Goal: Navigation & Orientation: Find specific page/section

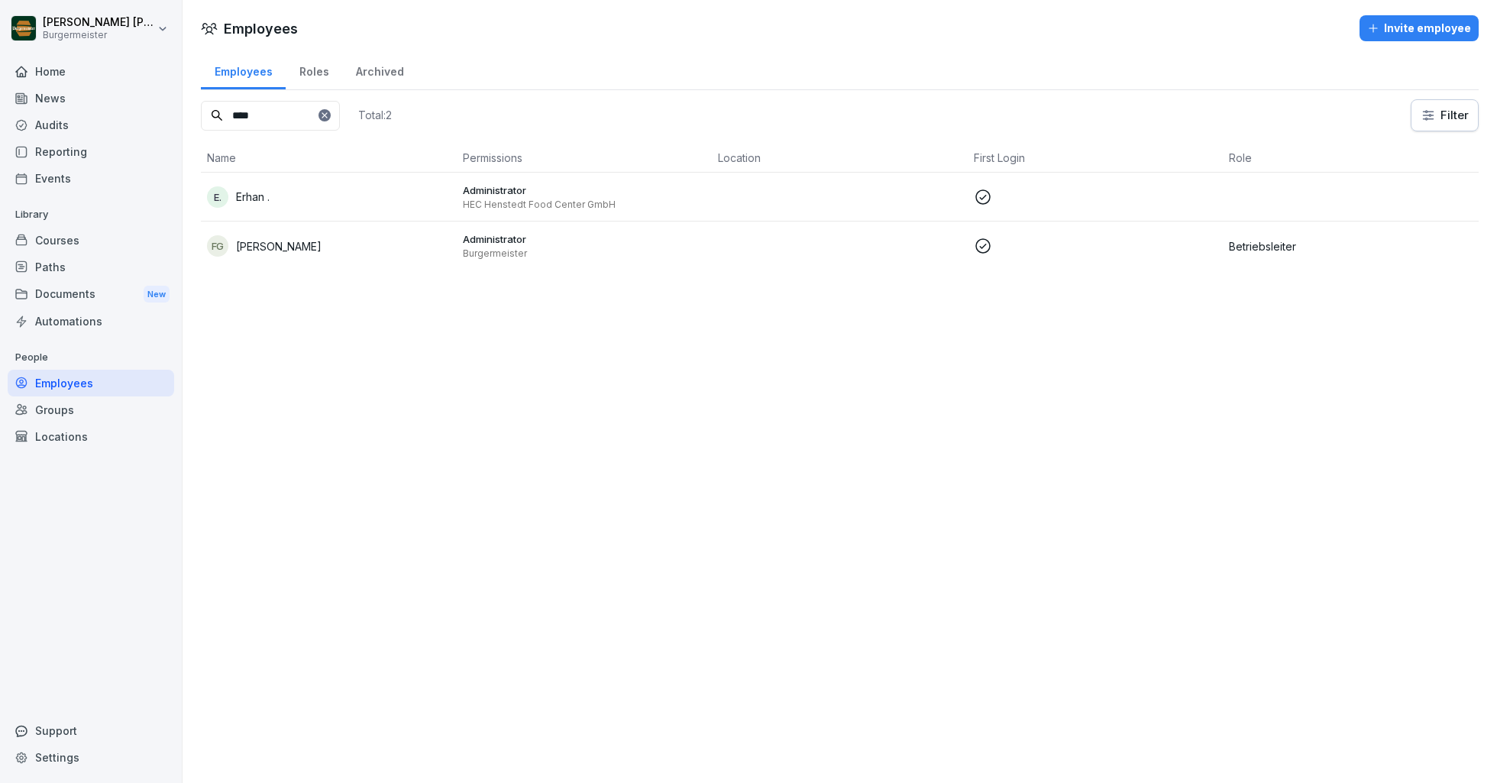
click at [59, 79] on div "Home" at bounding box center [91, 71] width 166 height 27
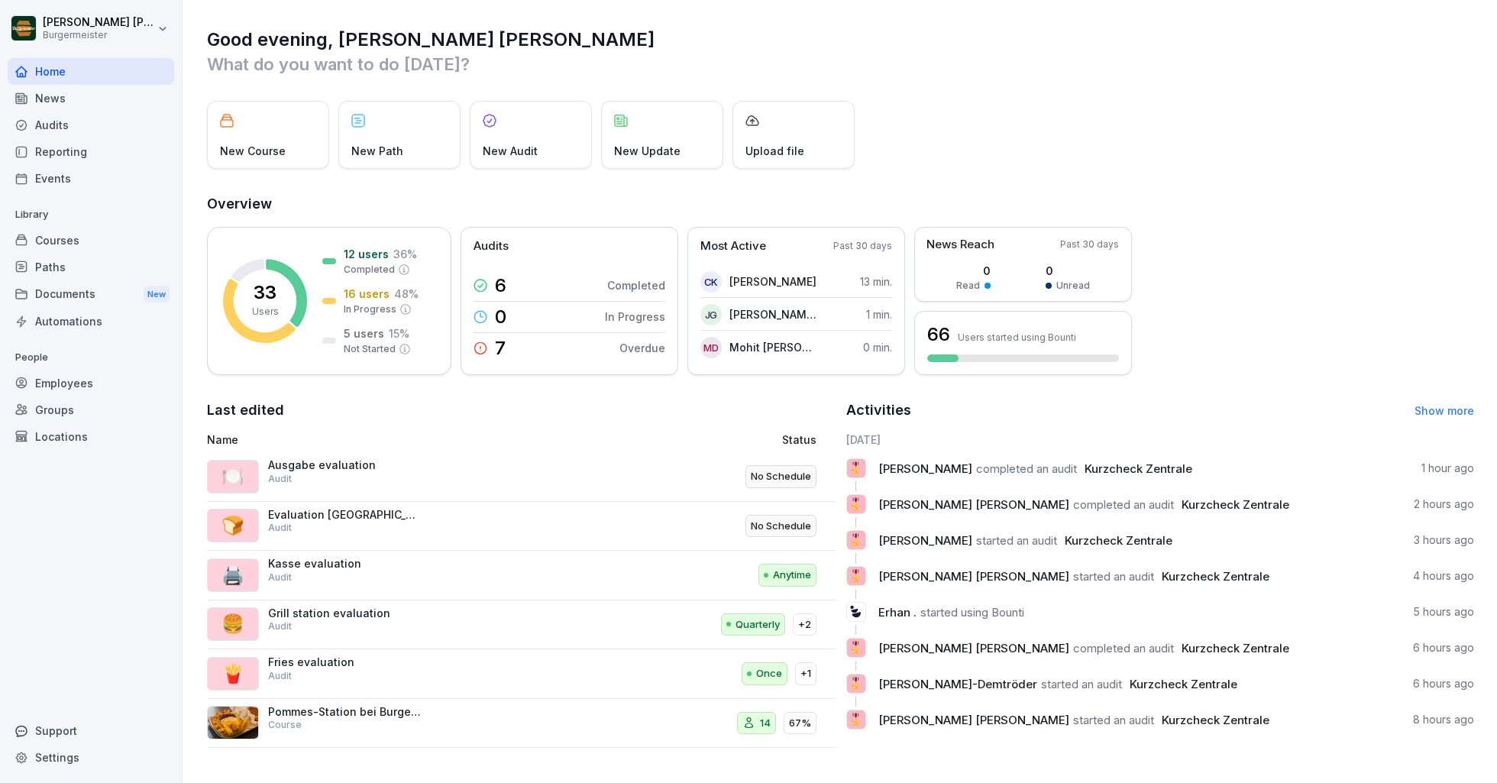
click at [66, 127] on div "Audits" at bounding box center [91, 125] width 166 height 27
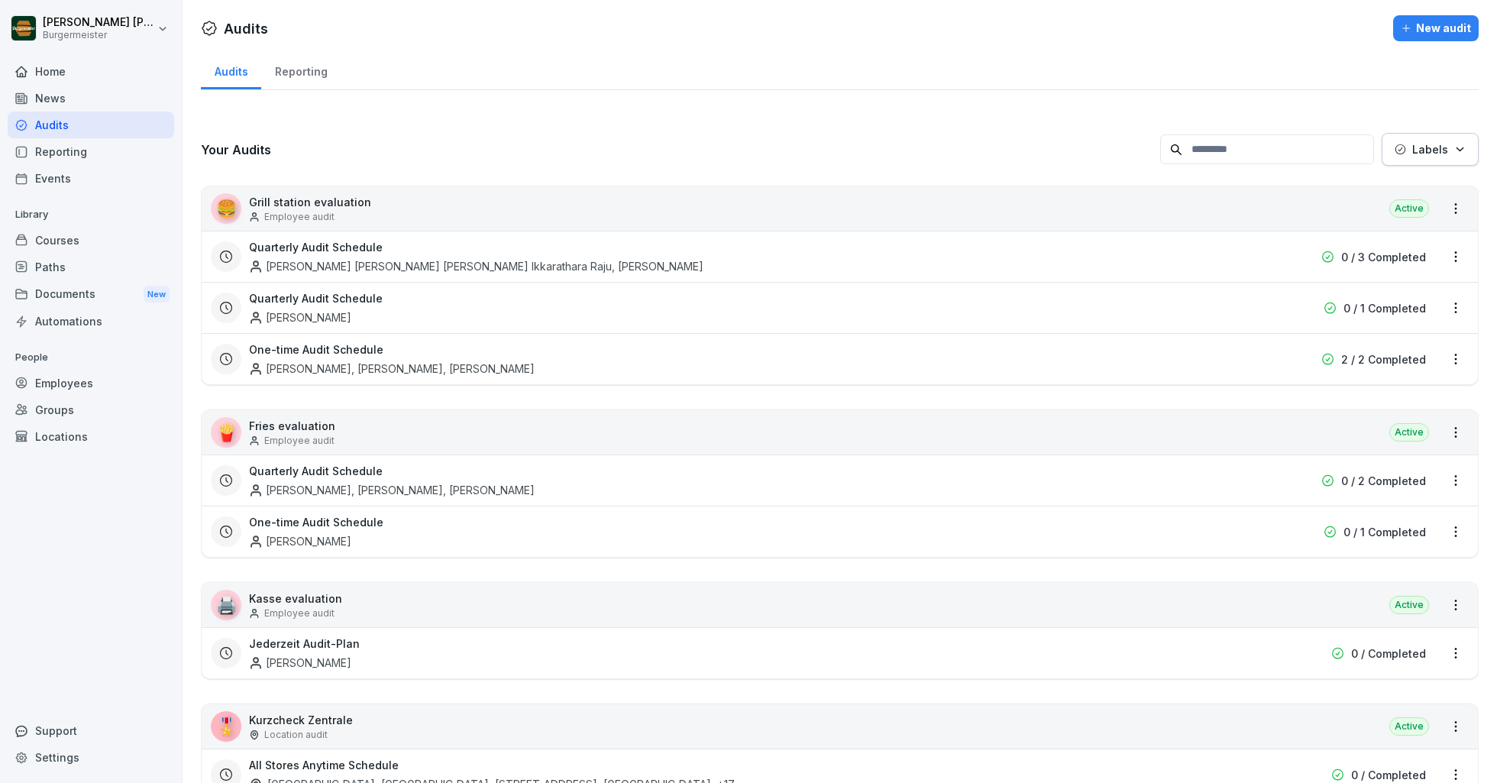
click at [69, 73] on div "Home" at bounding box center [91, 71] width 166 height 27
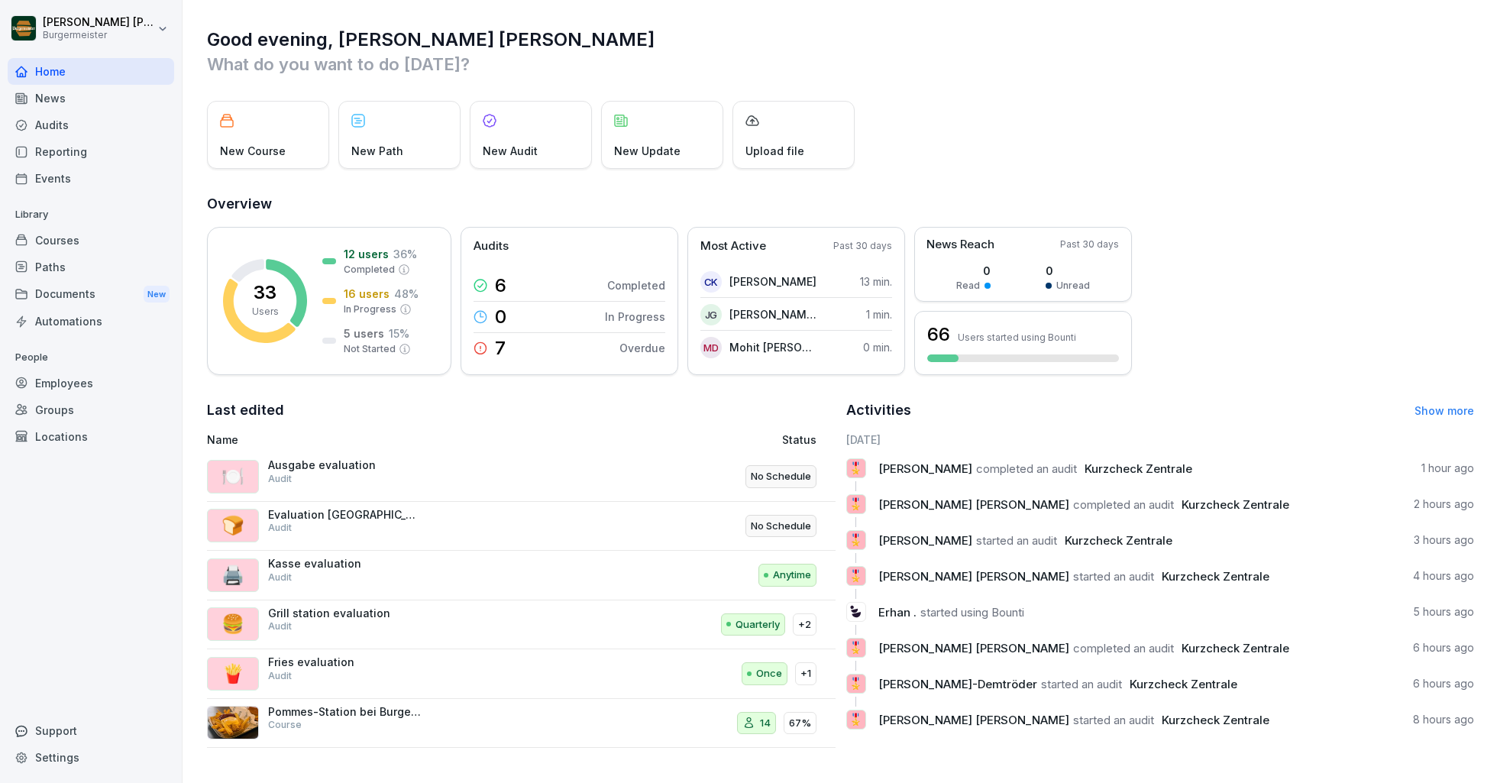
click at [50, 124] on div "Audits" at bounding box center [91, 125] width 166 height 27
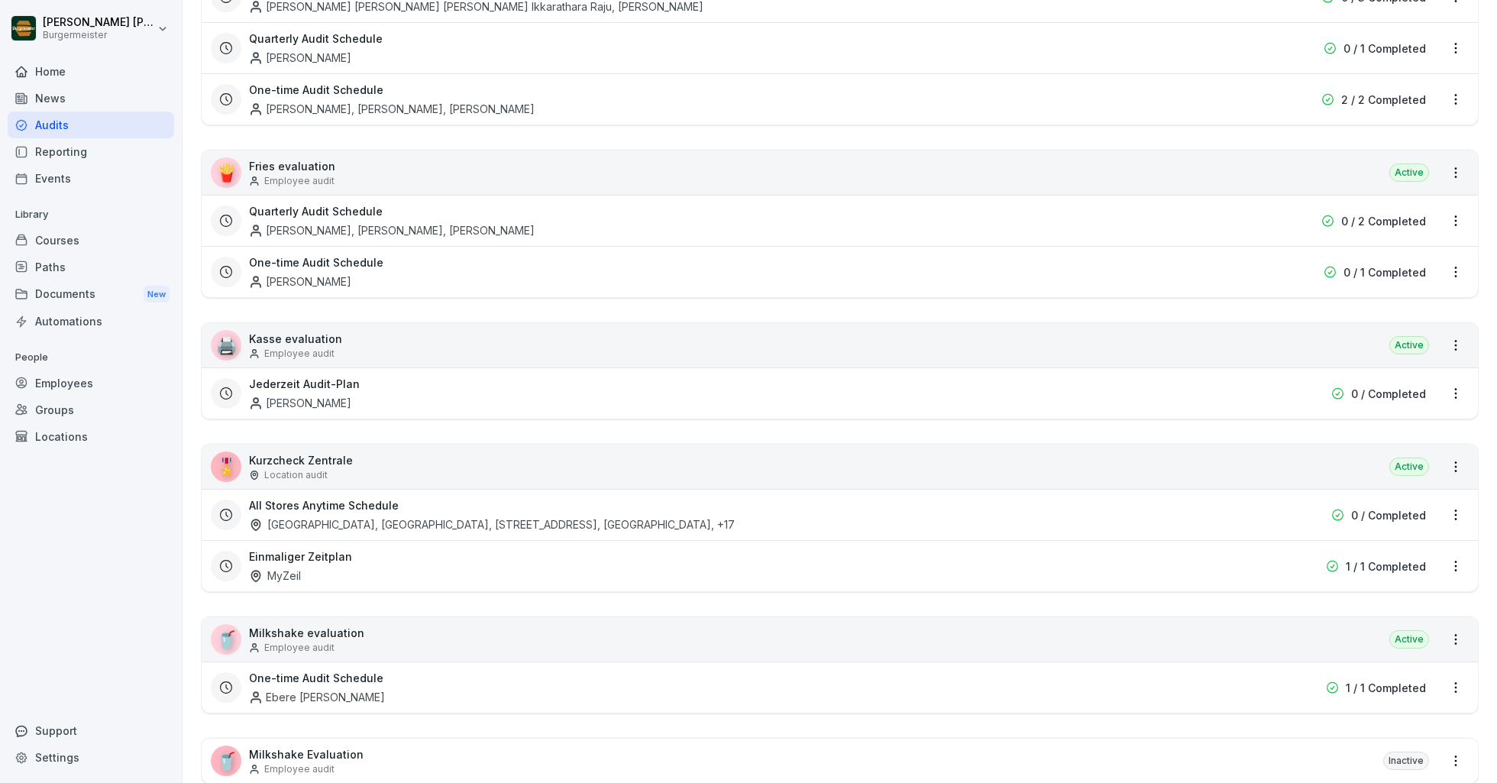
scroll to position [499, 0]
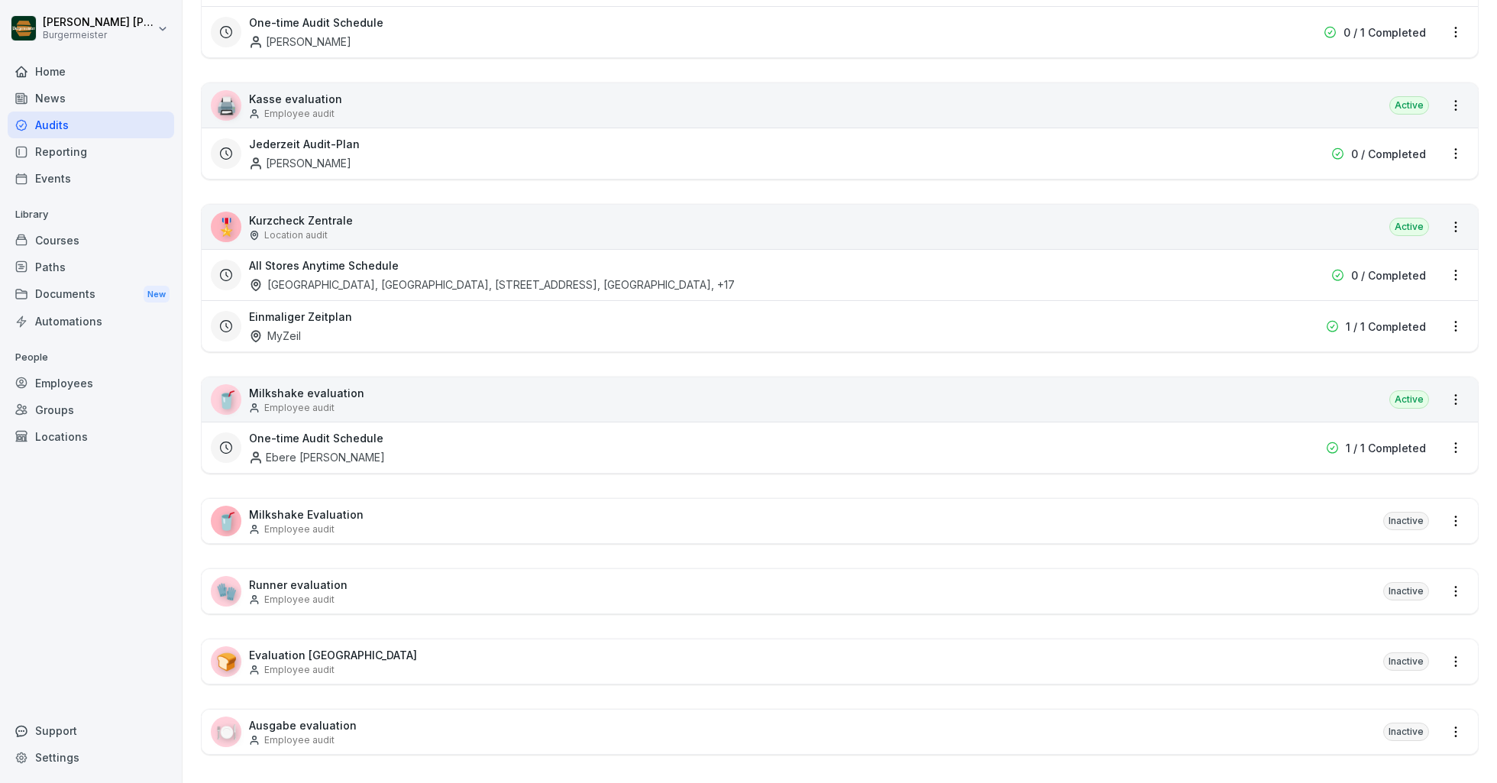
click at [330, 266] on h3 "All Stores Anytime Schedule" at bounding box center [324, 265] width 150 height 16
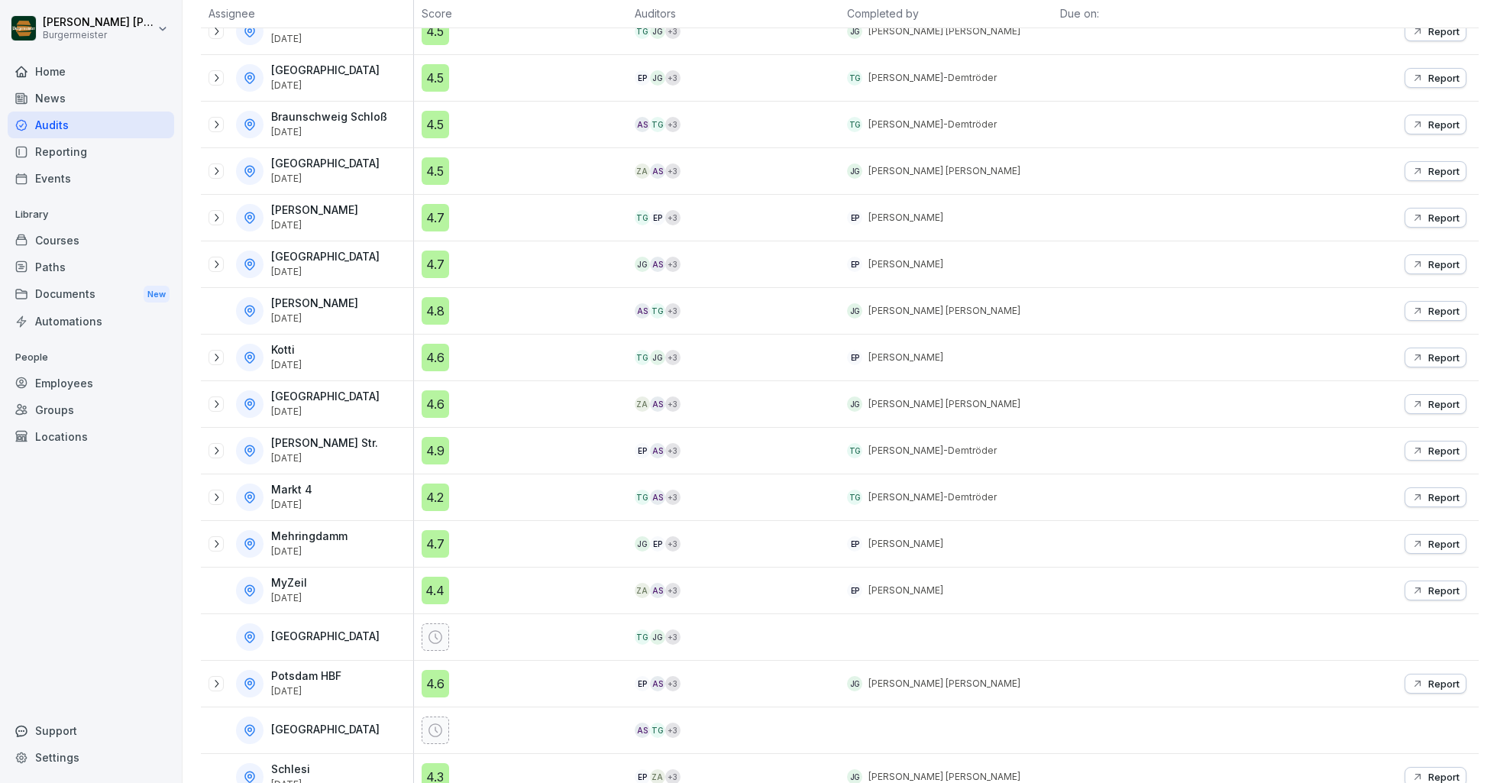
scroll to position [467, 0]
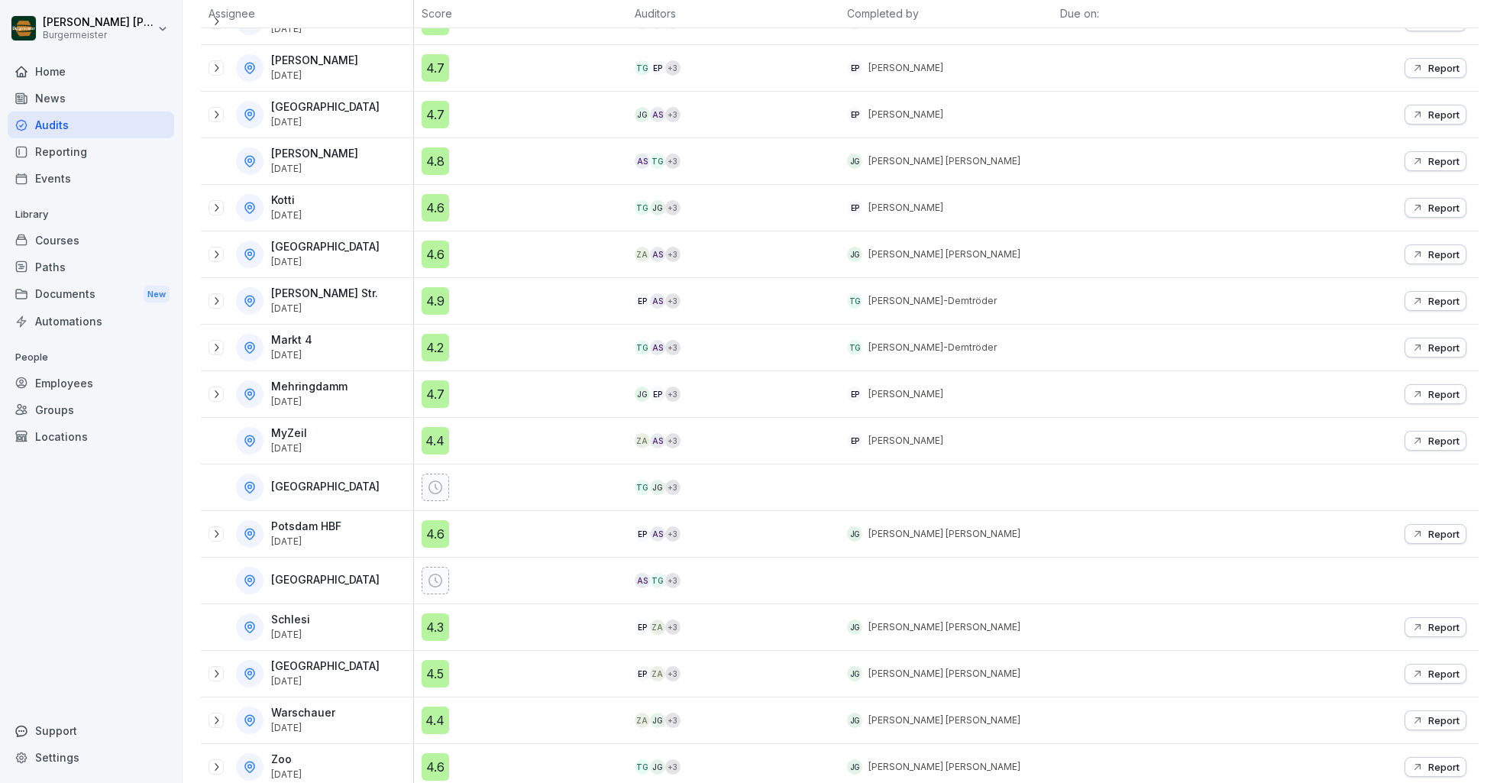
click at [217, 763] on icon at bounding box center [217, 767] width 4 height 8
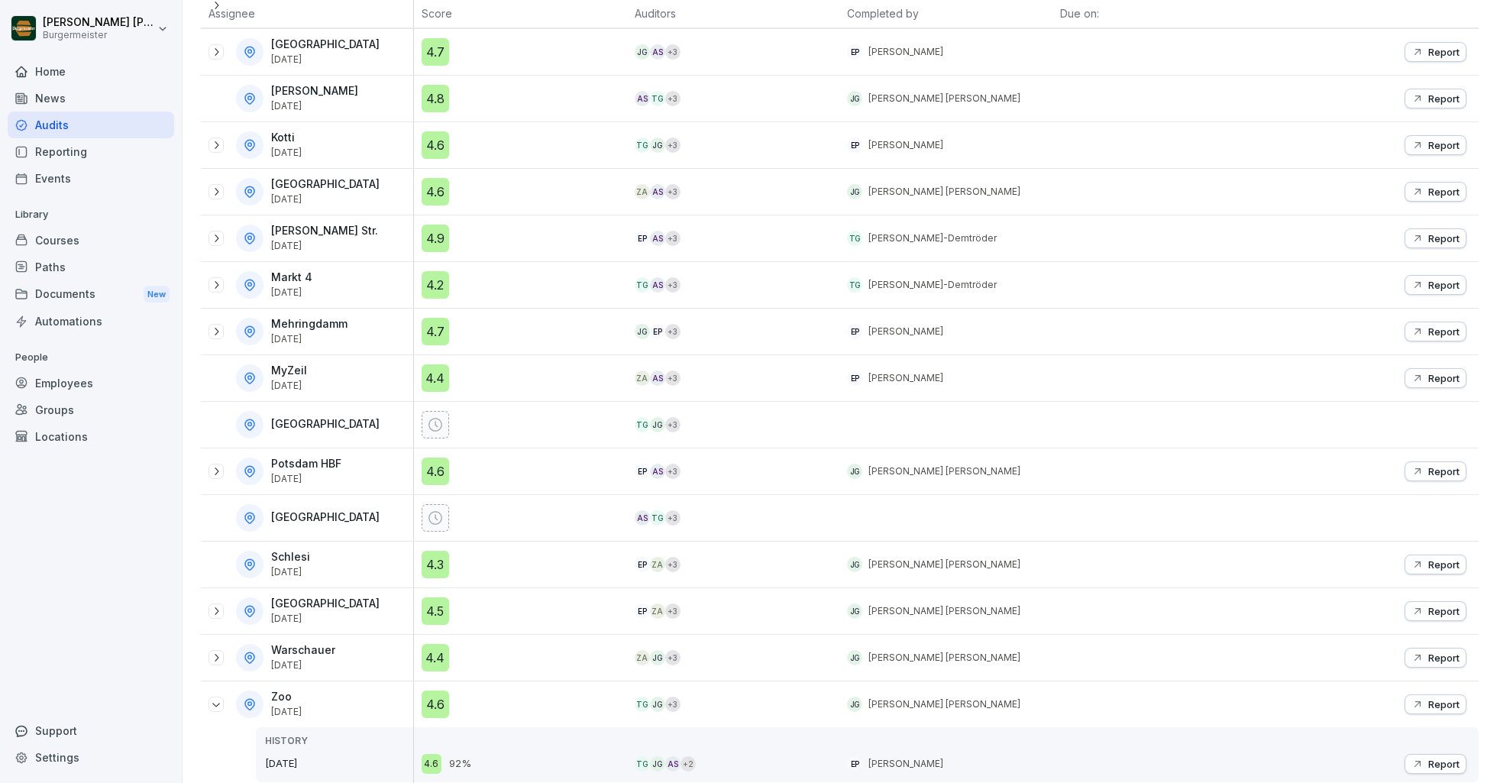
click at [221, 698] on icon at bounding box center [216, 704] width 12 height 12
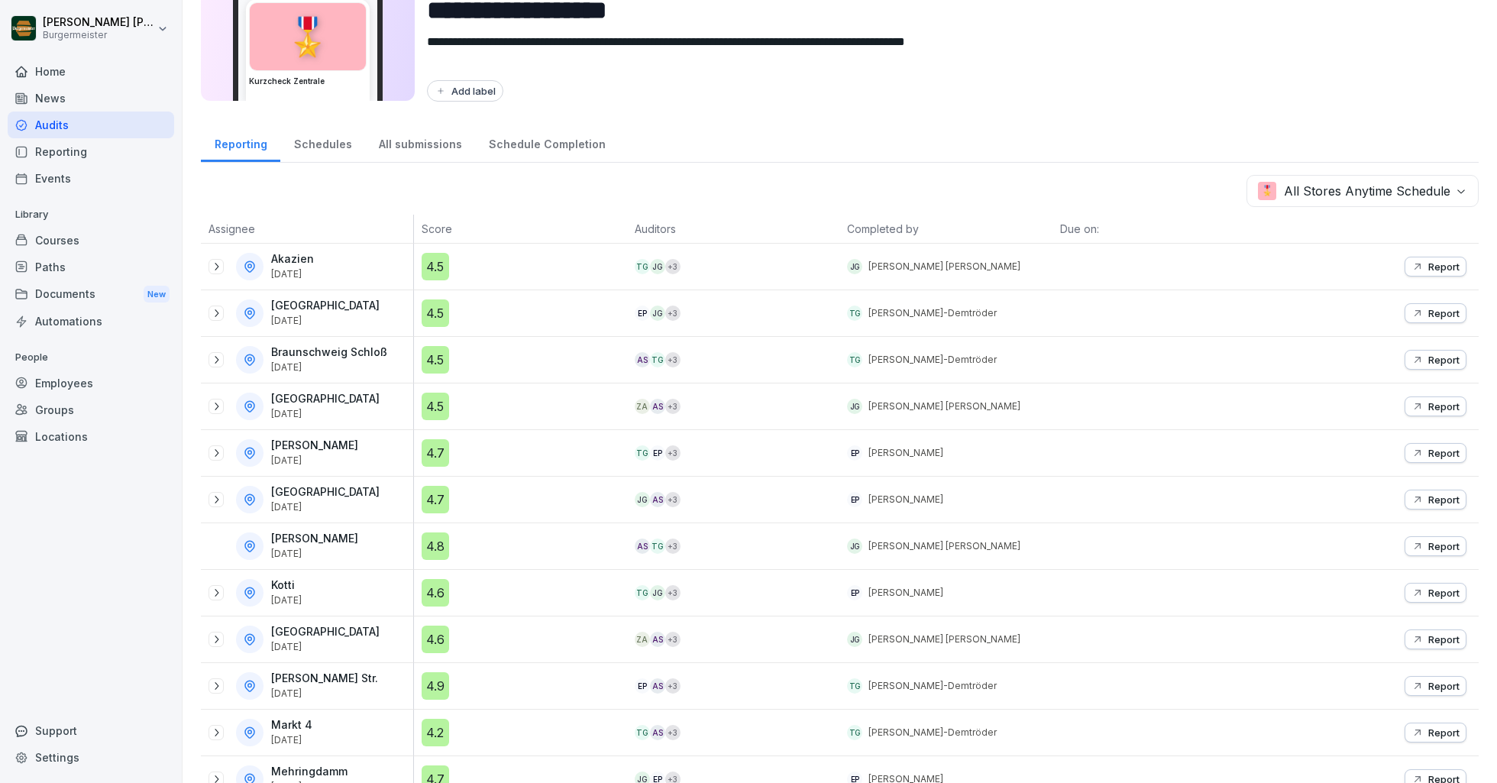
scroll to position [80, 0]
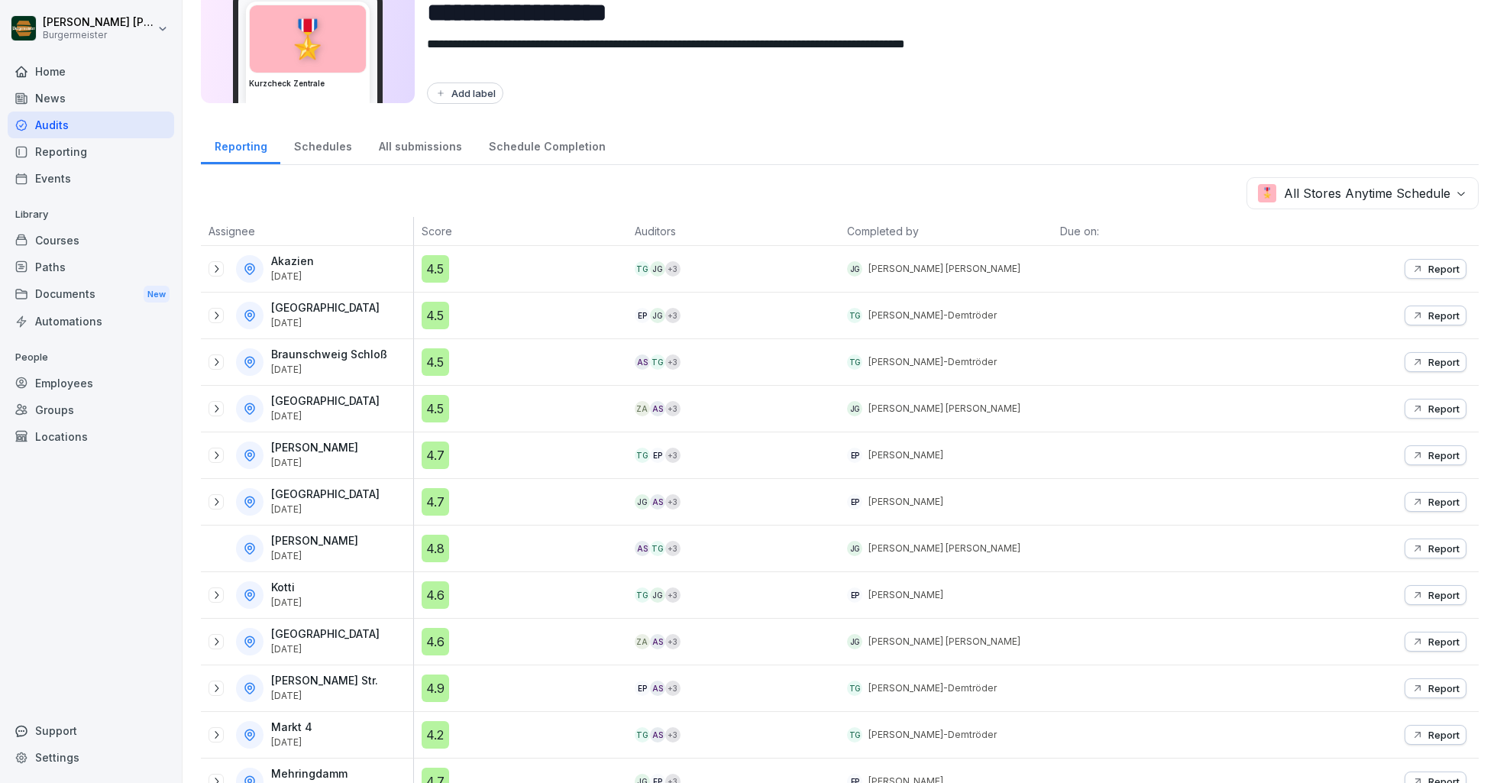
click at [85, 74] on div "Home" at bounding box center [91, 71] width 166 height 27
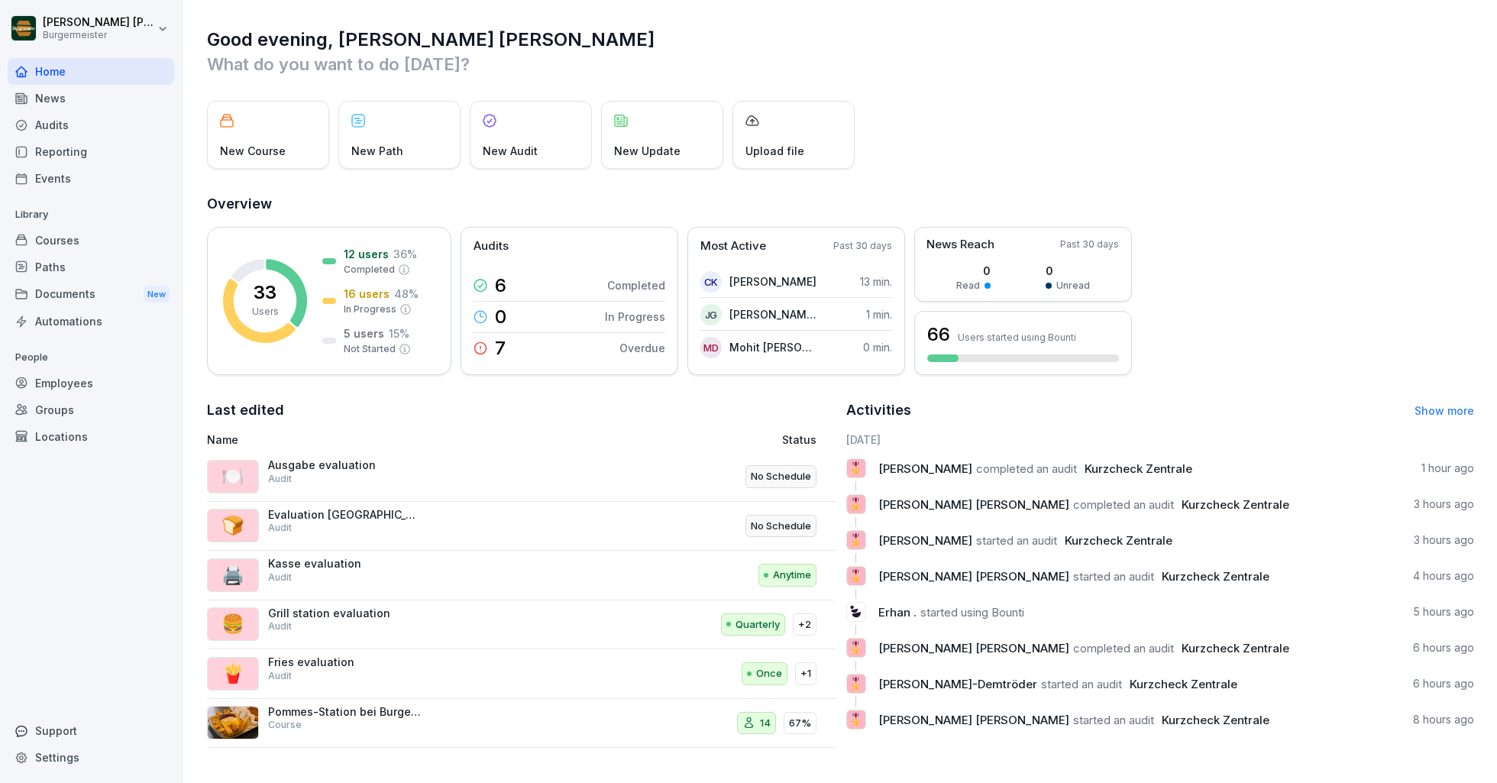
click at [1443, 406] on link "Show more" at bounding box center [1444, 410] width 60 height 13
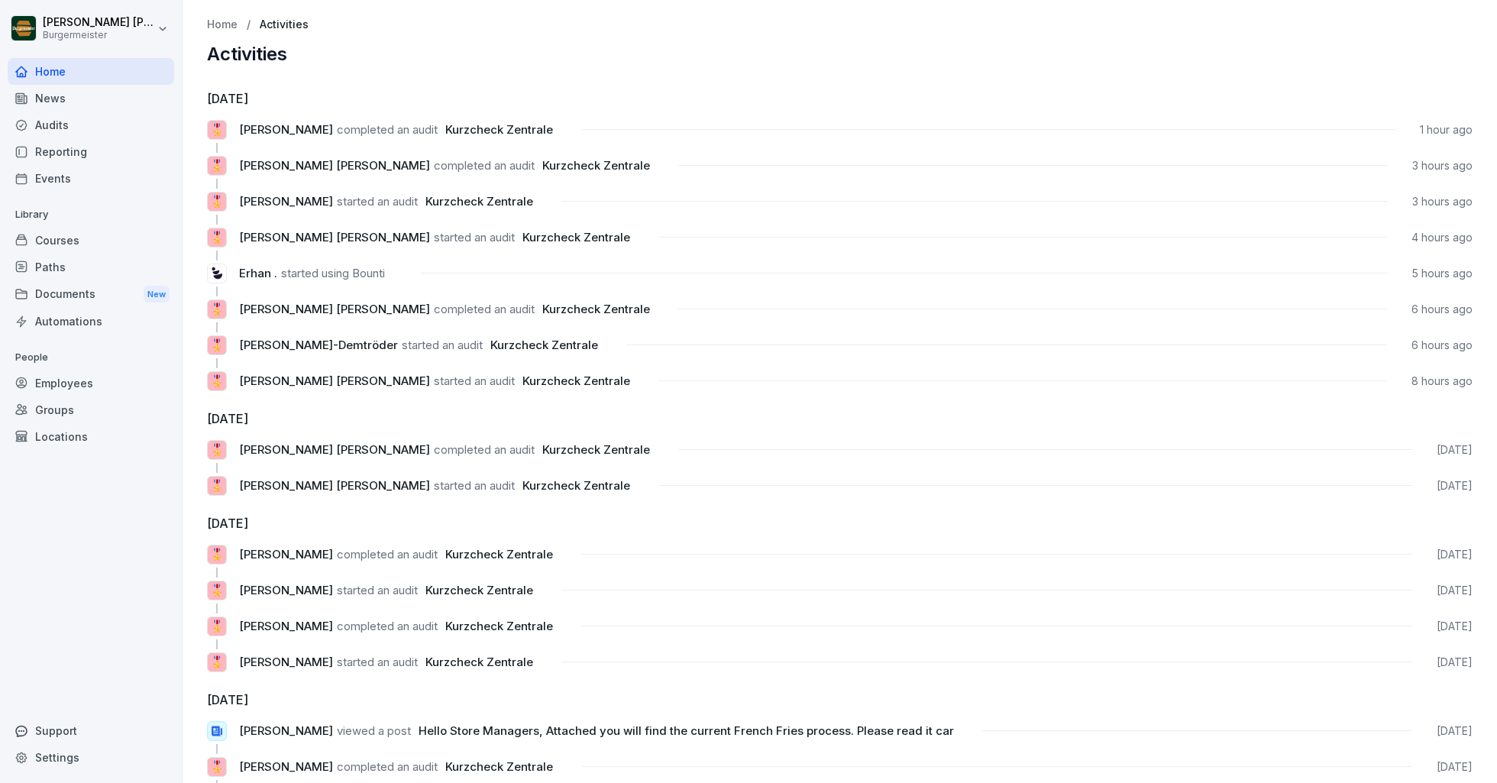
click at [525, 351] on span "Kurzcheck Zentrale" at bounding box center [544, 345] width 108 height 15
click at [99, 67] on div "Home" at bounding box center [91, 71] width 166 height 27
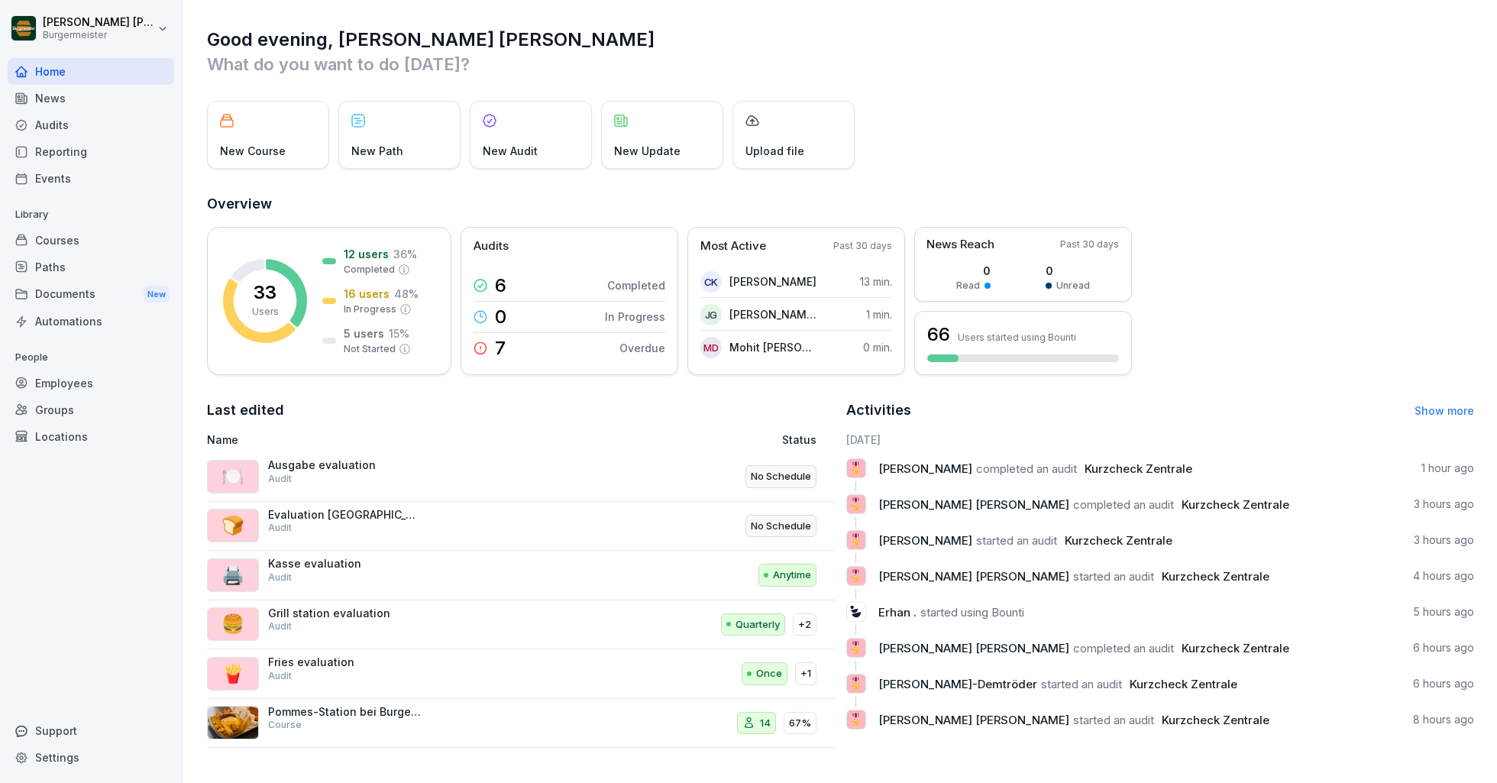
click at [92, 73] on div "Home" at bounding box center [91, 71] width 166 height 27
click at [73, 118] on div "Audits" at bounding box center [91, 125] width 166 height 27
